Goal: Task Accomplishment & Management: Complete application form

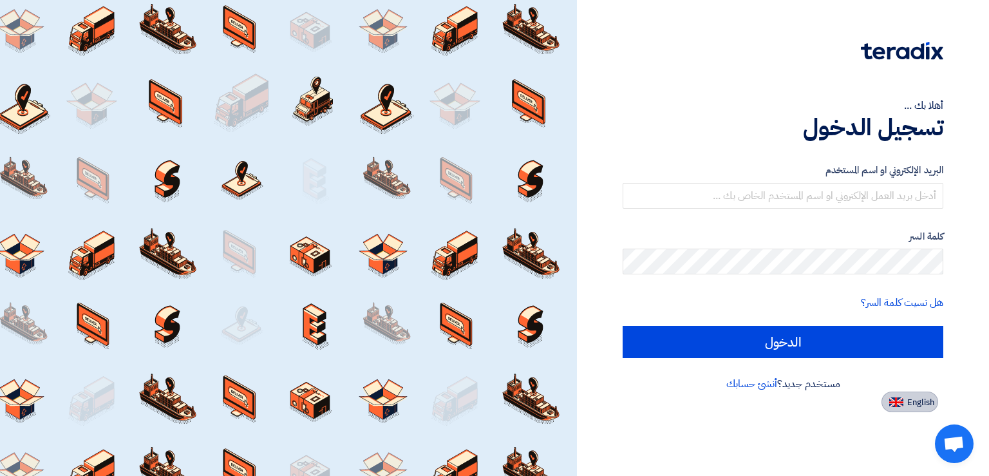
click at [914, 406] on span "English" at bounding box center [921, 402] width 27 height 9
type input "Sign in"
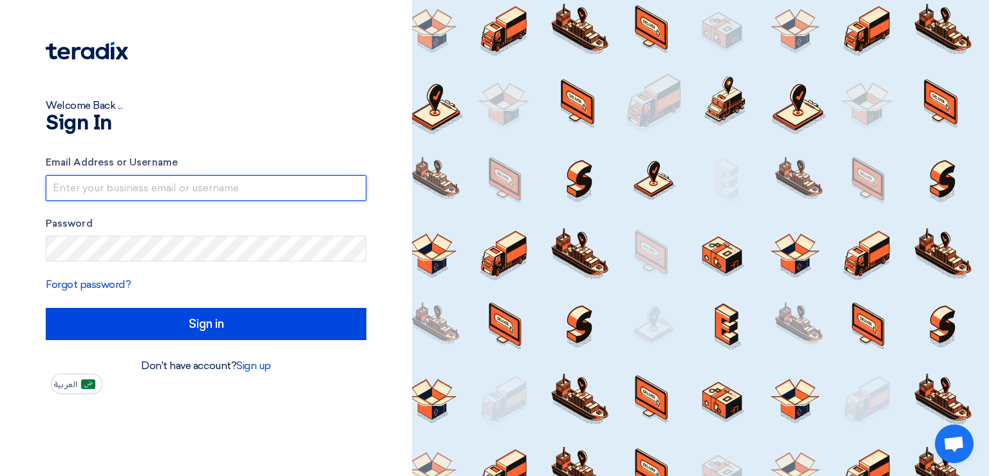
click at [197, 193] on input "text" at bounding box center [206, 188] width 321 height 26
paste input "[PERSON_NAME][EMAIL_ADDRESS][DOMAIN_NAME]"
type input "[PERSON_NAME][EMAIL_ADDRESS][DOMAIN_NAME]"
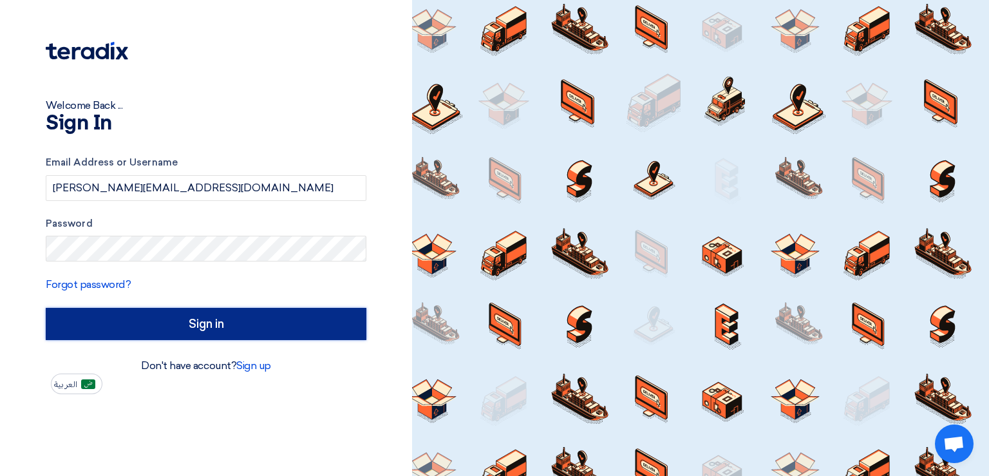
click at [279, 329] on input "Sign in" at bounding box center [206, 324] width 321 height 32
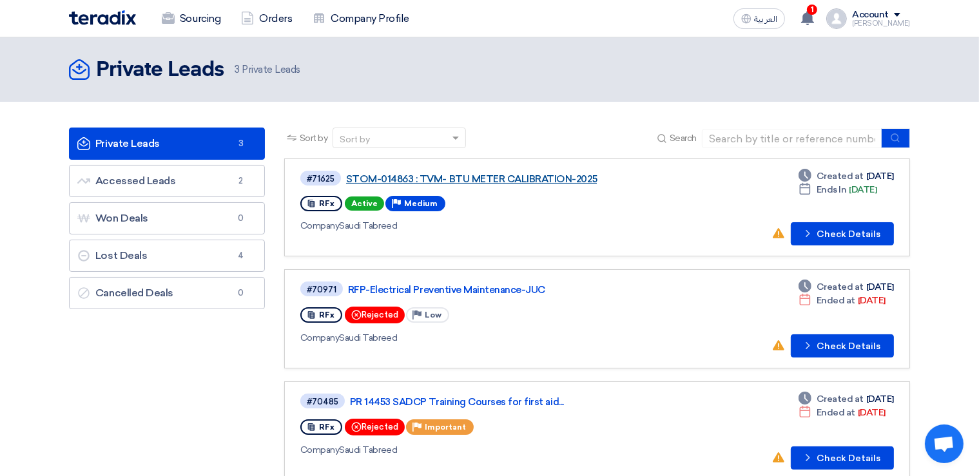
click at [515, 178] on link "STOM-014863 : TVM- BTU METER CALIBRATION-2025" at bounding box center [507, 179] width 322 height 12
click at [452, 180] on link "STOM-014863 : TVM- BTU METER CALIBRATION-2025" at bounding box center [507, 179] width 322 height 12
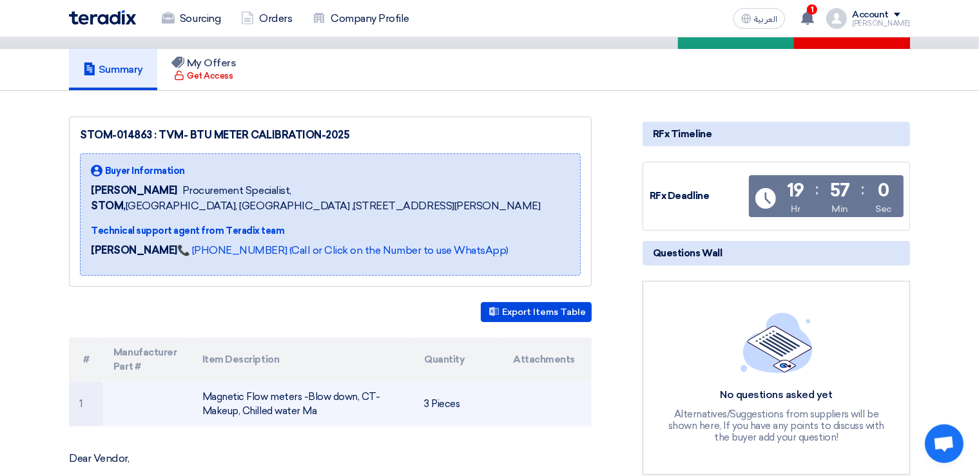
scroll to position [136, 0]
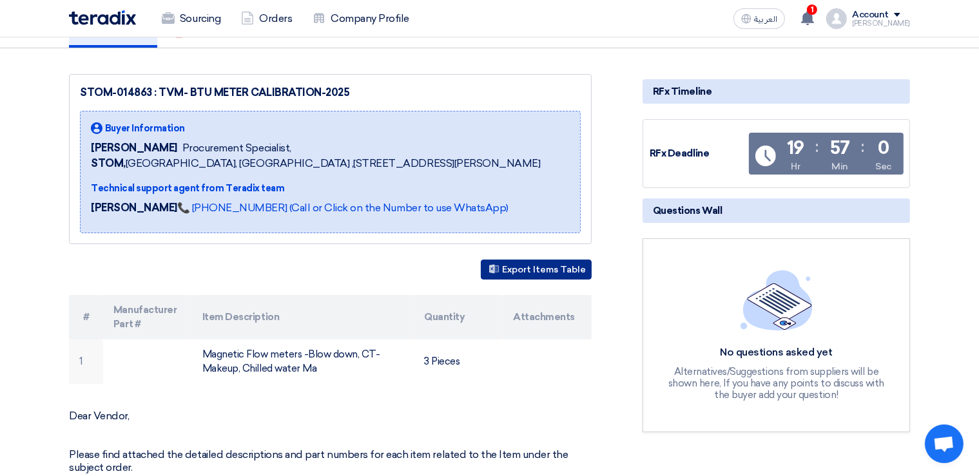
click at [524, 280] on button "Export Items Table" at bounding box center [536, 270] width 111 height 20
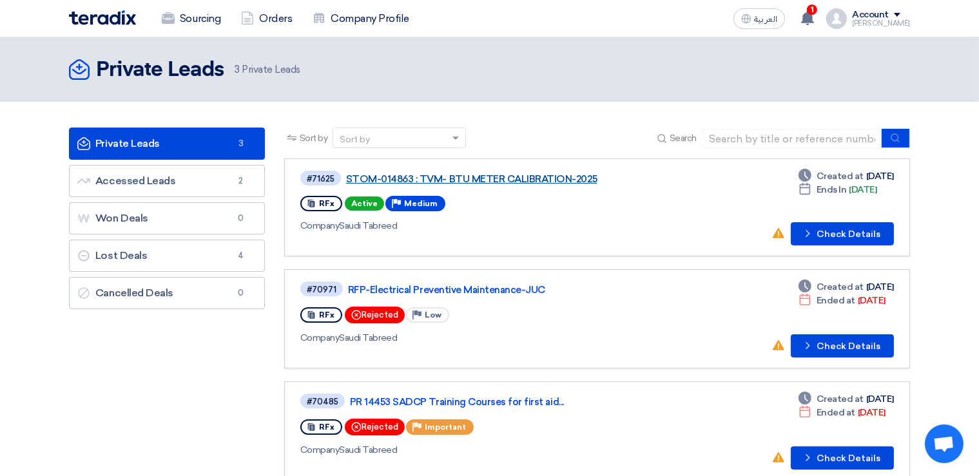
click at [487, 177] on link "STOM-014863 : TVM- BTU METER CALIBRATION-2025" at bounding box center [507, 179] width 322 height 12
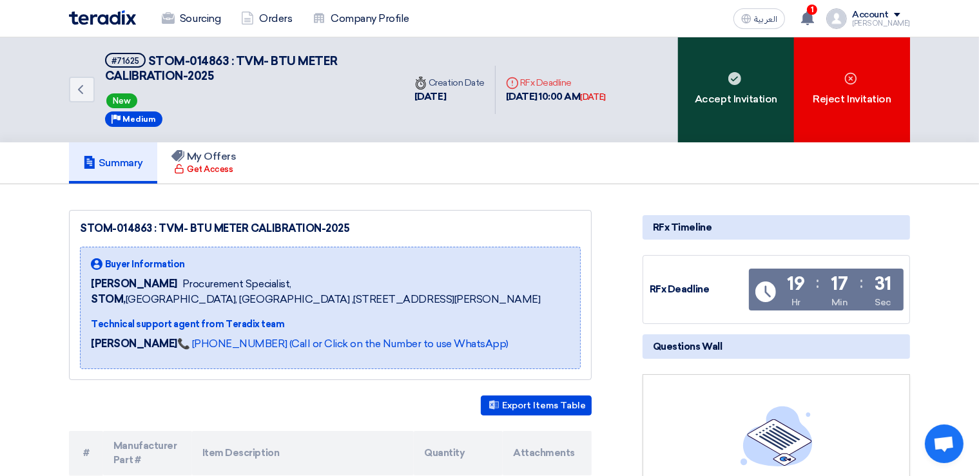
click at [736, 94] on div "Accept Invitation" at bounding box center [736, 89] width 116 height 105
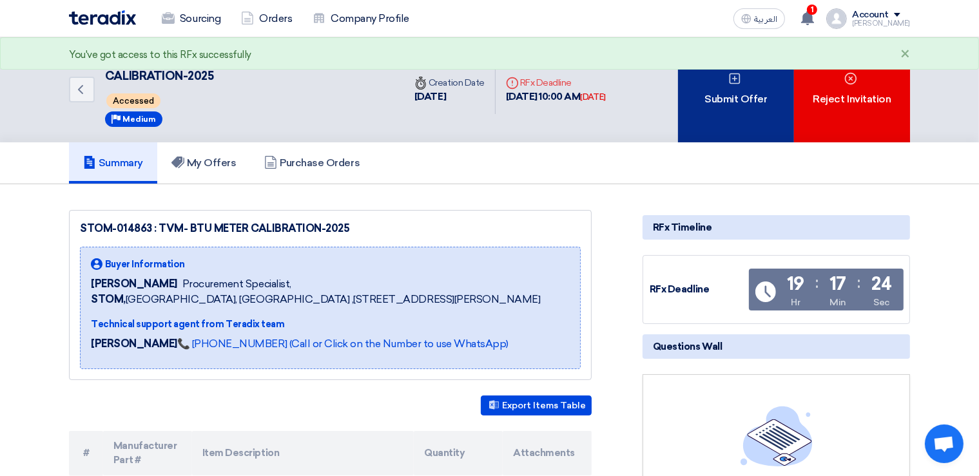
click at [733, 91] on div "Submit Offer" at bounding box center [736, 89] width 116 height 105
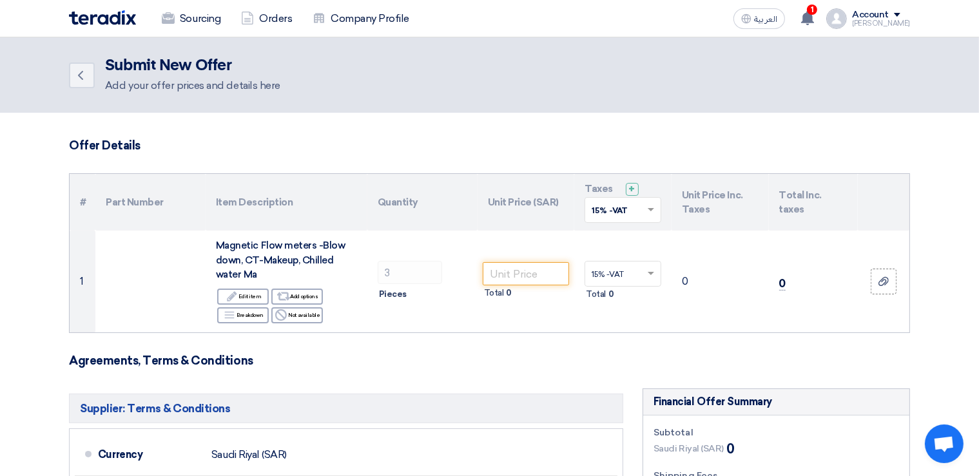
click at [501, 144] on h3 "Offer Details" at bounding box center [489, 146] width 841 height 14
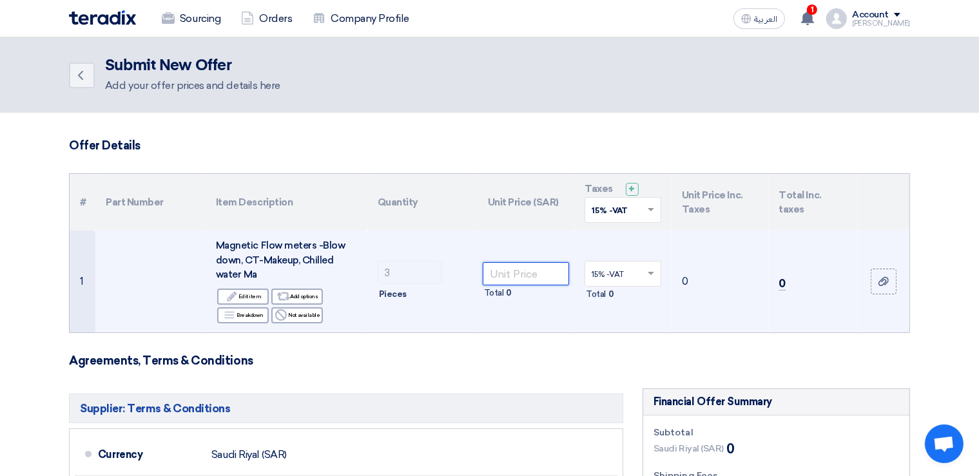
click at [522, 279] on input "number" at bounding box center [526, 273] width 87 height 23
click at [502, 275] on input "number" at bounding box center [526, 273] width 87 height 23
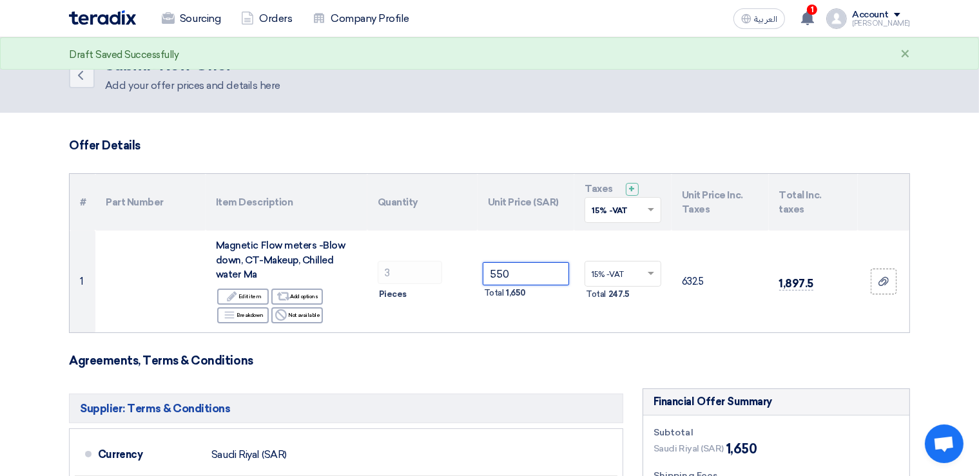
type input "550"
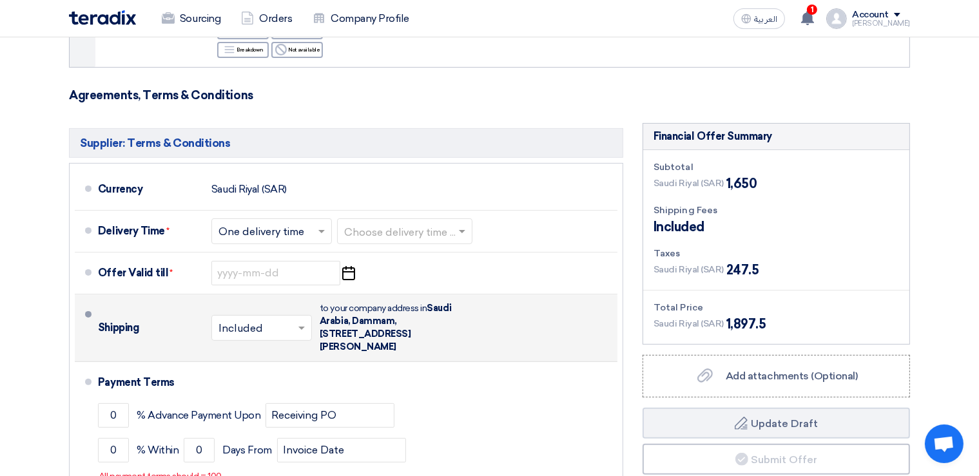
scroll to position [340, 0]
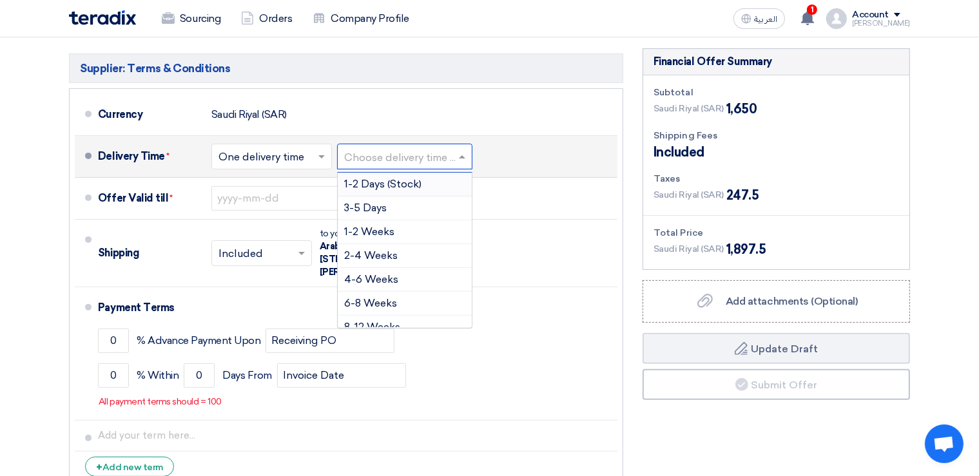
click at [430, 153] on input "text" at bounding box center [405, 157] width 122 height 19
click at [368, 231] on span "1-2 Weeks" at bounding box center [369, 231] width 50 height 12
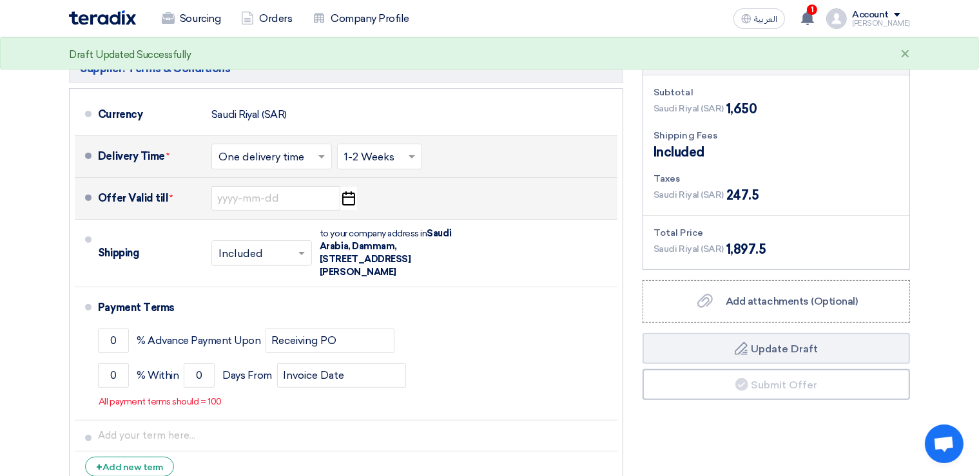
click at [347, 198] on icon "Pick a date" at bounding box center [347, 198] width 17 height 23
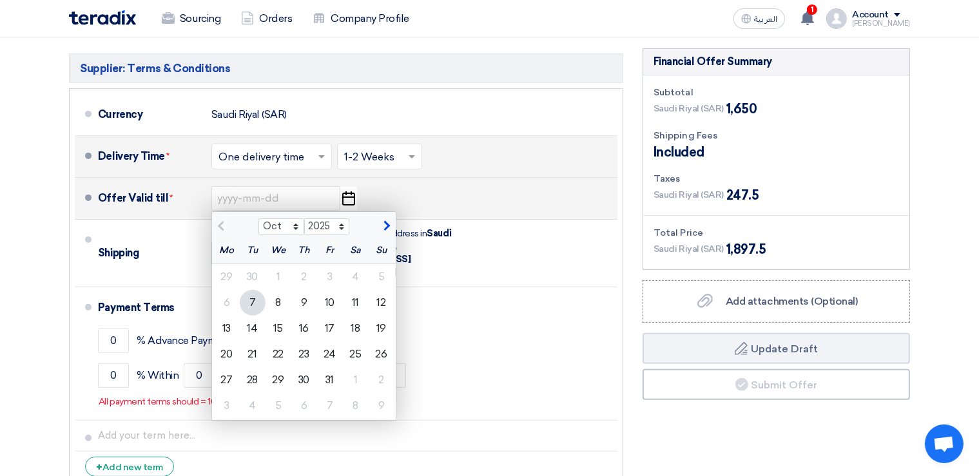
click at [387, 229] on span "button" at bounding box center [384, 226] width 7 height 12
select select "11"
click at [356, 305] on div "8" at bounding box center [356, 303] width 26 height 26
type input "11/8/2025"
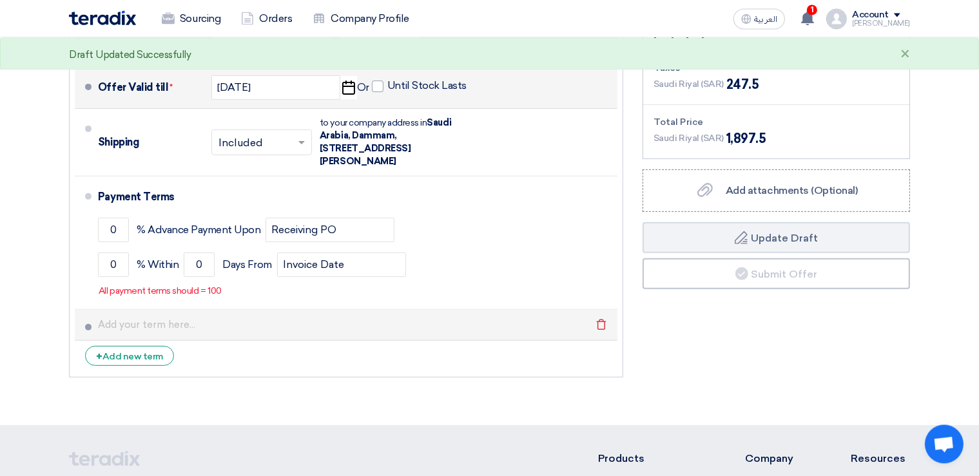
scroll to position [476, 0]
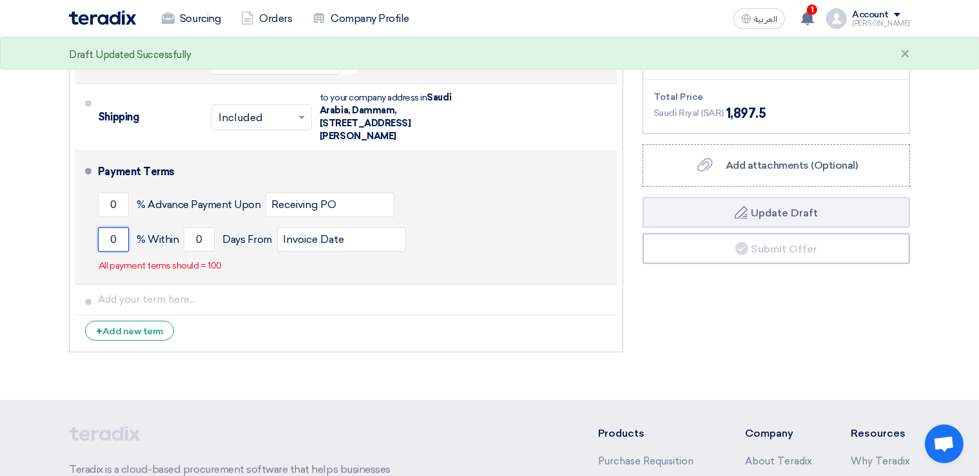
click at [122, 242] on input "0" at bounding box center [113, 239] width 31 height 24
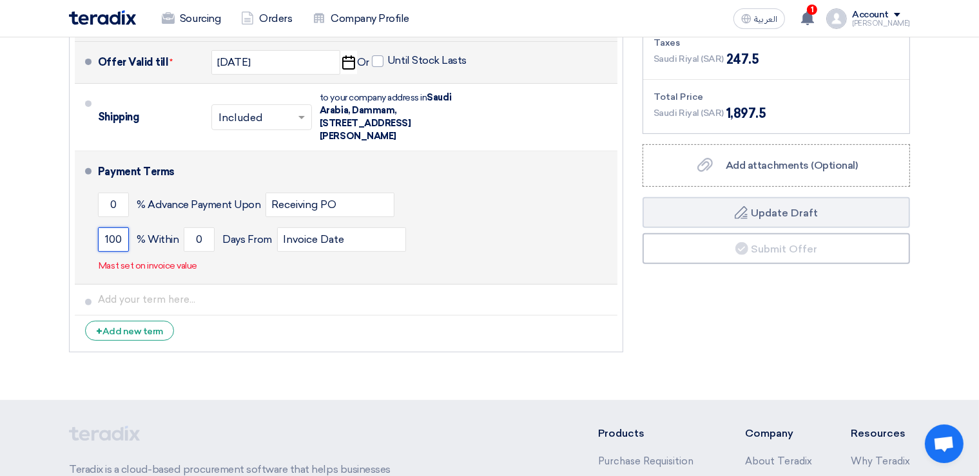
type input "100"
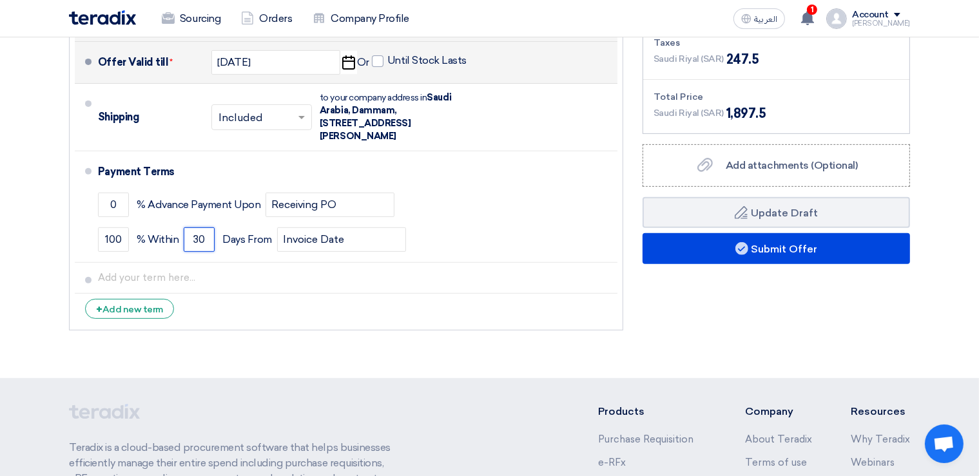
type input "30"
click at [742, 298] on div "Financial Offer Summary Subtotal Saudi Riyal (SAR) 1,650 Shipping Fees" at bounding box center [776, 124] width 287 height 425
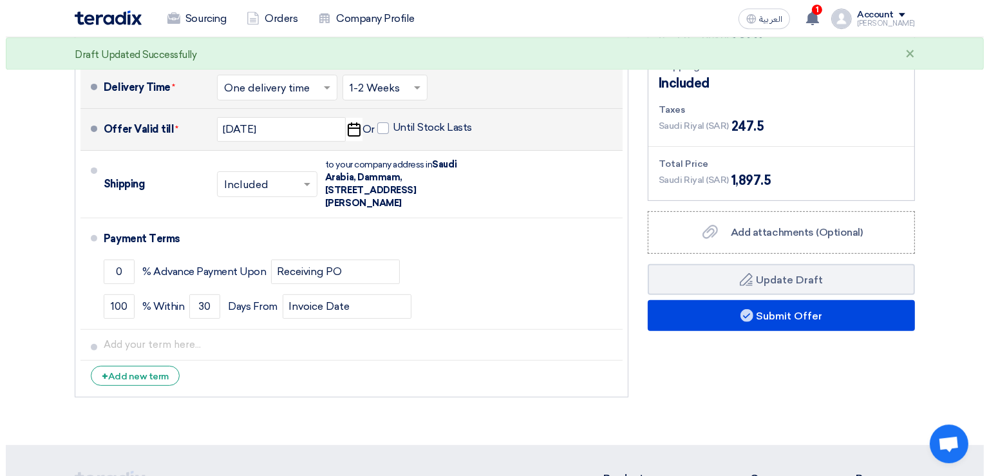
scroll to position [408, 0]
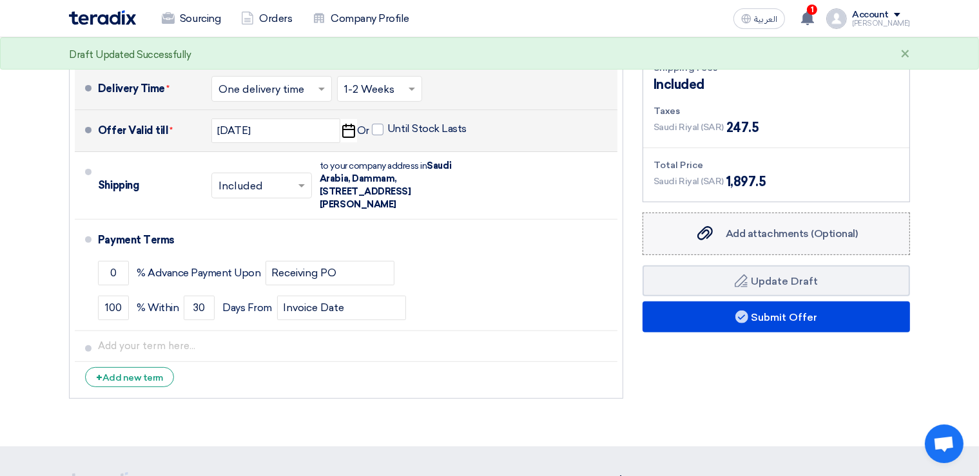
click at [722, 233] on div "Add attachments (Optional) Add attachments (Optional)" at bounding box center [775, 233] width 162 height 15
click at [0, 0] on input "Add attachments (Optional) Add attachments (Optional)" at bounding box center [0, 0] width 0 height 0
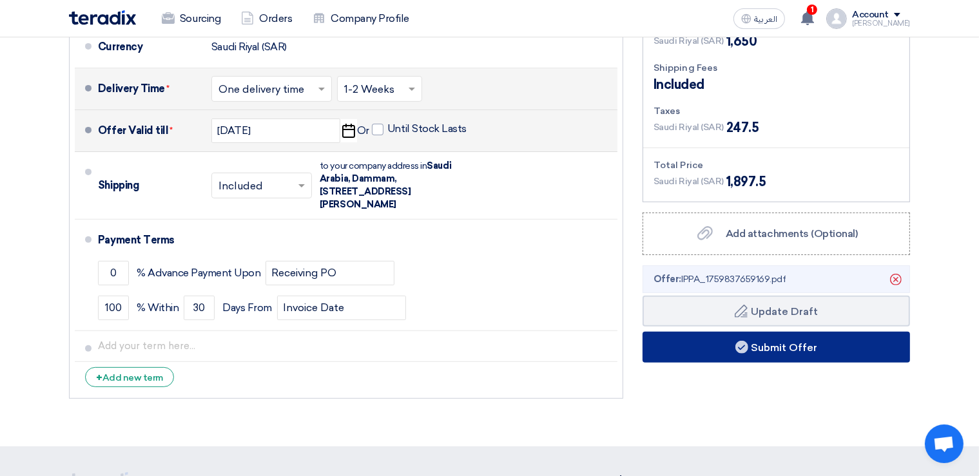
click at [790, 349] on button "Submit Offer" at bounding box center [775, 347] width 267 height 31
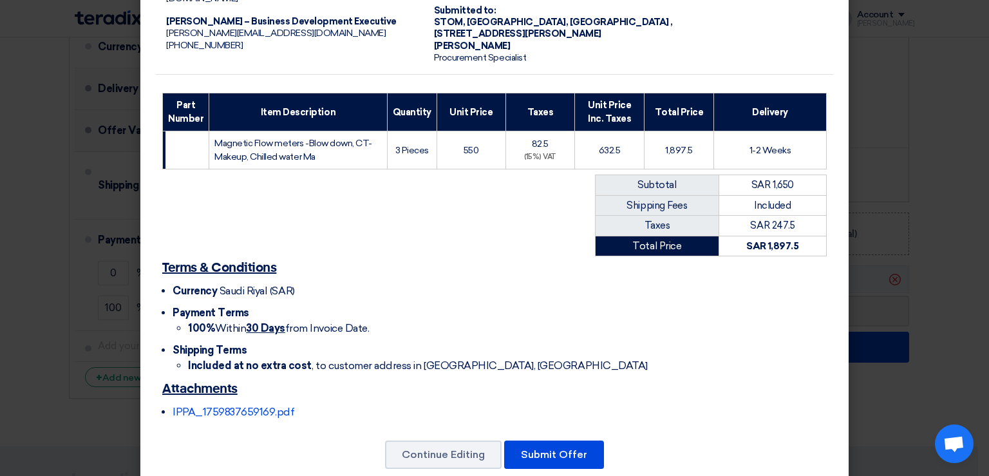
scroll to position [131, 0]
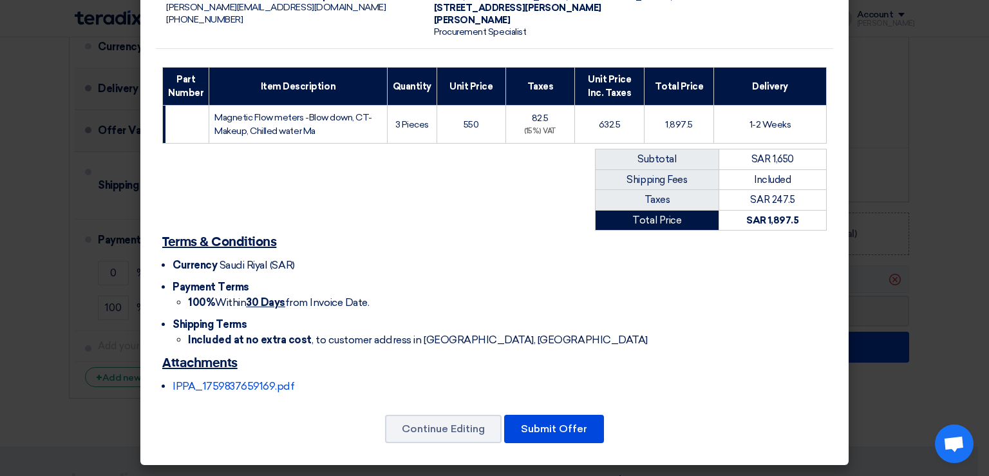
click at [575, 320] on li "Shipping Terms Included at no extra cost , to customer address in Dammam, Saudi…" at bounding box center [500, 332] width 655 height 31
click at [540, 432] on button "Submit Offer" at bounding box center [554, 429] width 100 height 28
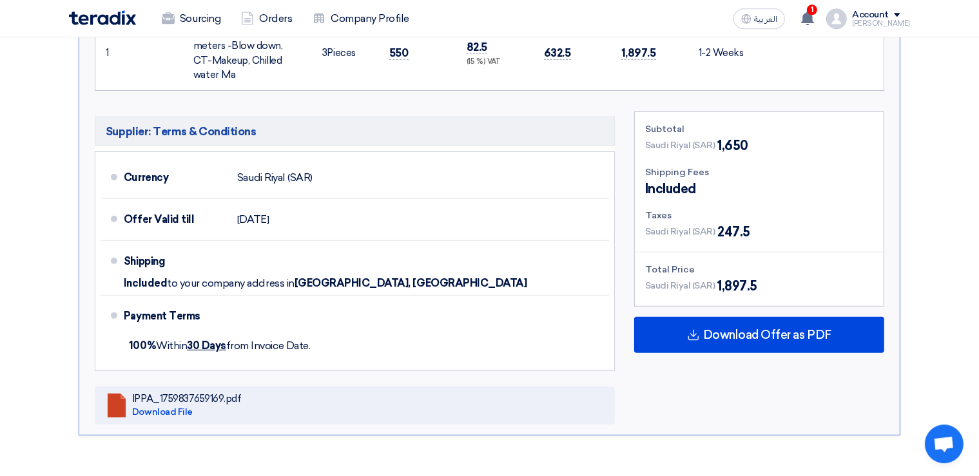
scroll to position [479, 0]
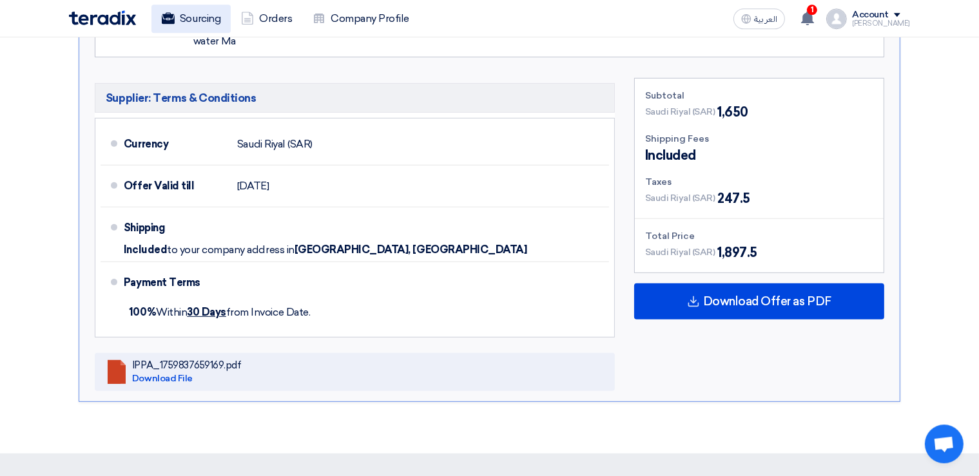
click at [200, 23] on link "Sourcing" at bounding box center [190, 19] width 79 height 28
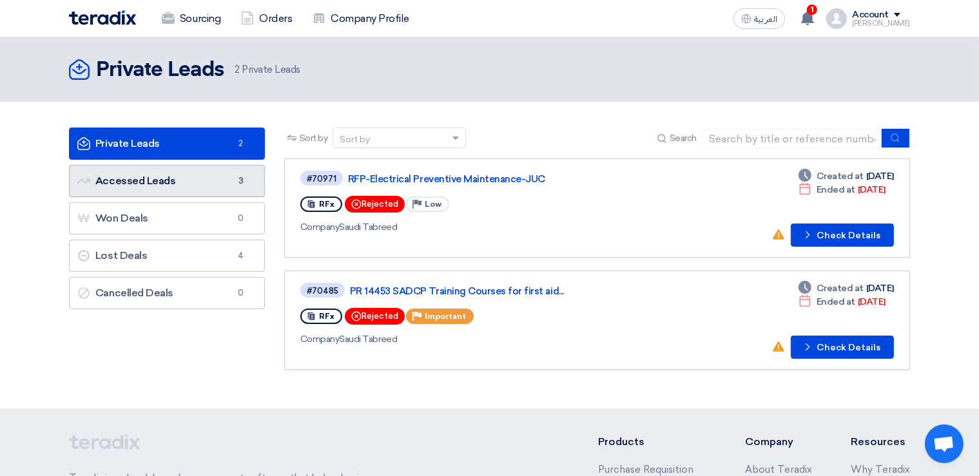
click at [151, 186] on link "Accessed Leads Accessed Leads 3" at bounding box center [167, 181] width 196 height 32
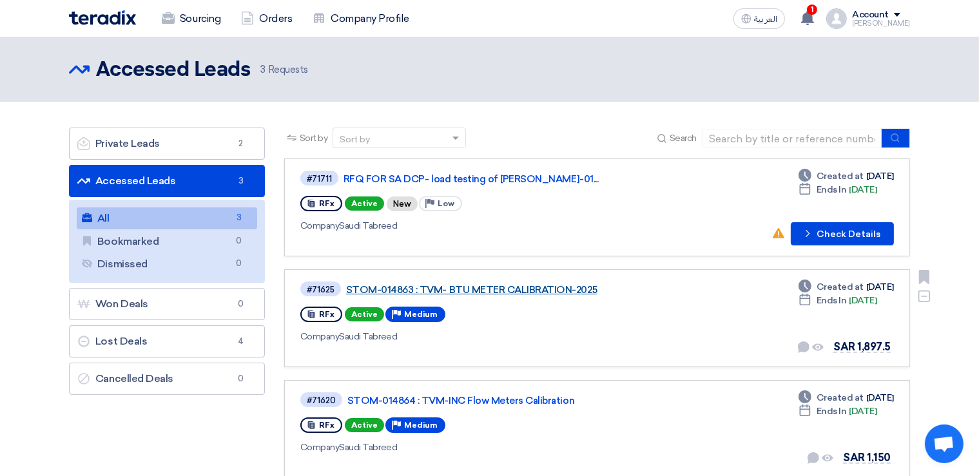
click at [486, 289] on link "STOM-014863 : TVM- BTU METER CALIBRATION-2025" at bounding box center [507, 290] width 322 height 12
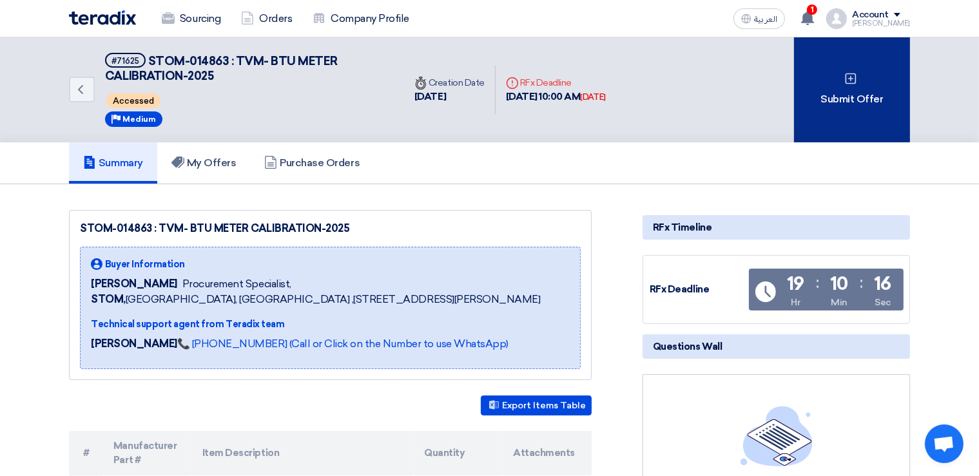
click at [837, 102] on div "Submit Offer" at bounding box center [852, 89] width 116 height 105
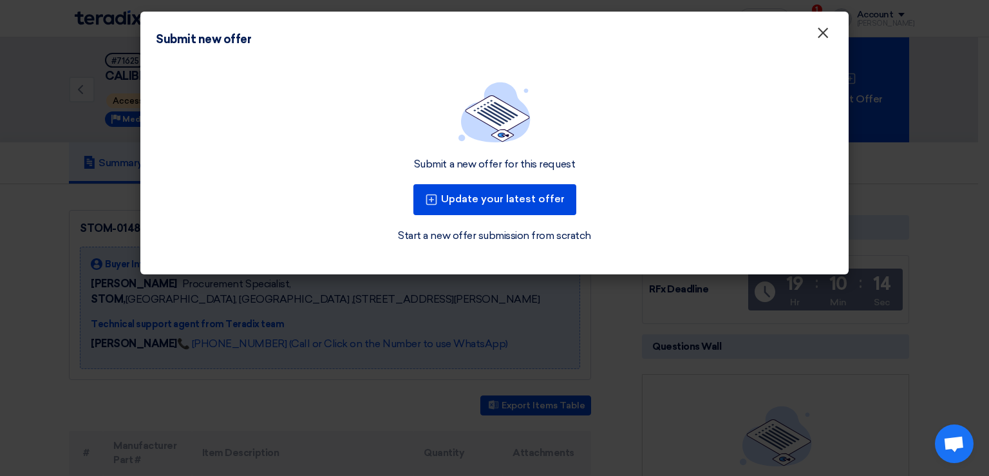
click at [824, 39] on span "×" at bounding box center [823, 36] width 13 height 26
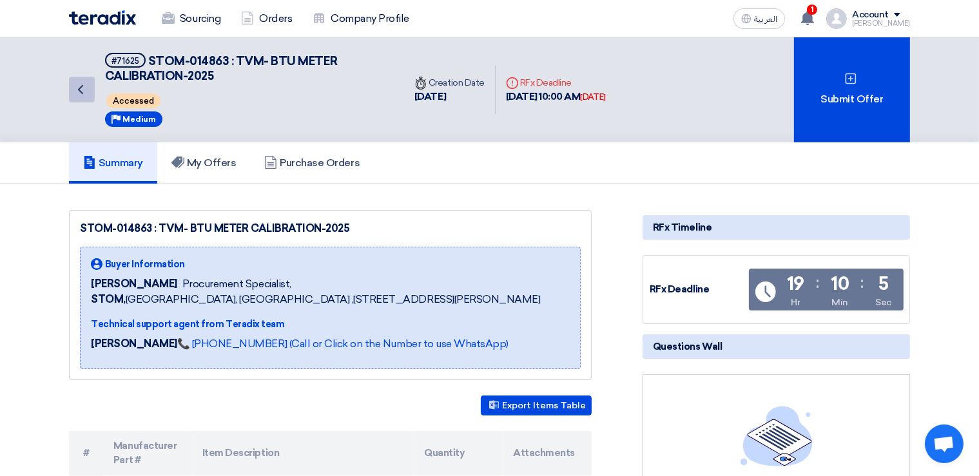
click at [79, 90] on use at bounding box center [80, 89] width 5 height 9
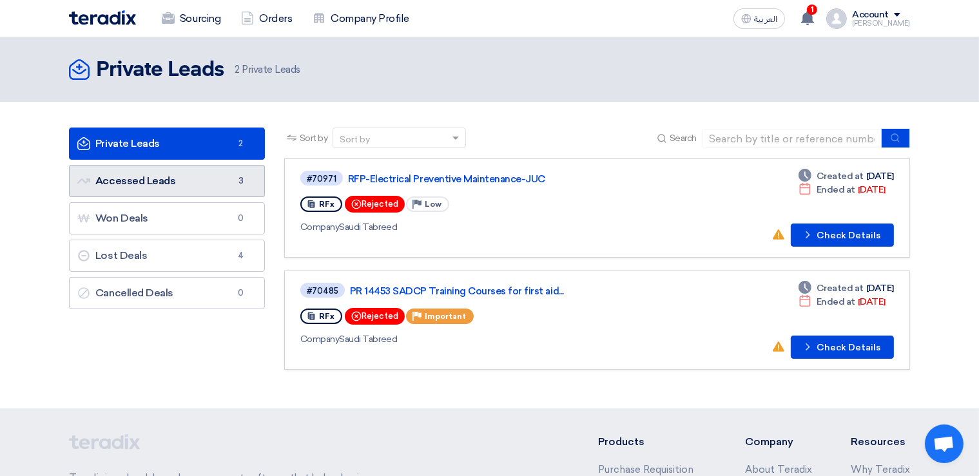
click at [150, 175] on link "Accessed Leads Accessed Leads 3" at bounding box center [167, 181] width 196 height 32
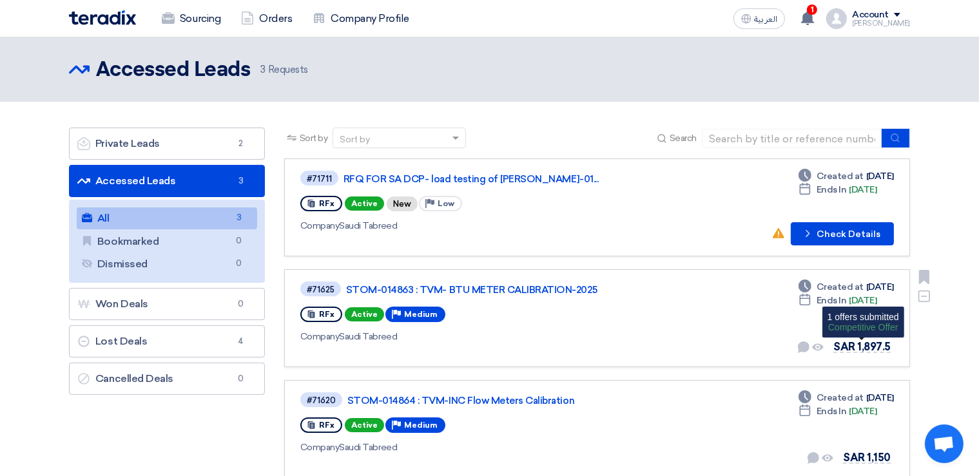
click at [871, 347] on span "SAR 1,897.5" at bounding box center [861, 347] width 57 height 12
click at [903, 15] on div "Account" at bounding box center [881, 15] width 58 height 11
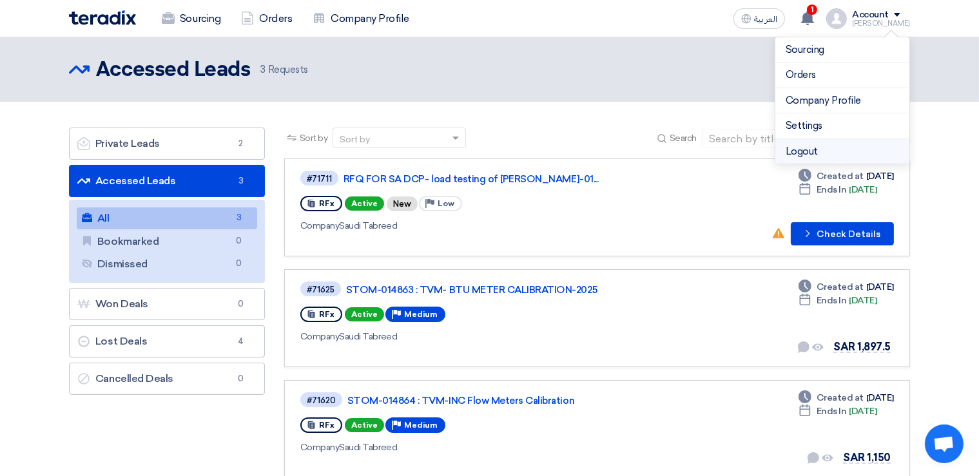
click at [823, 146] on li "Logout" at bounding box center [842, 151] width 134 height 25
